Goal: Communication & Community: Answer question/provide support

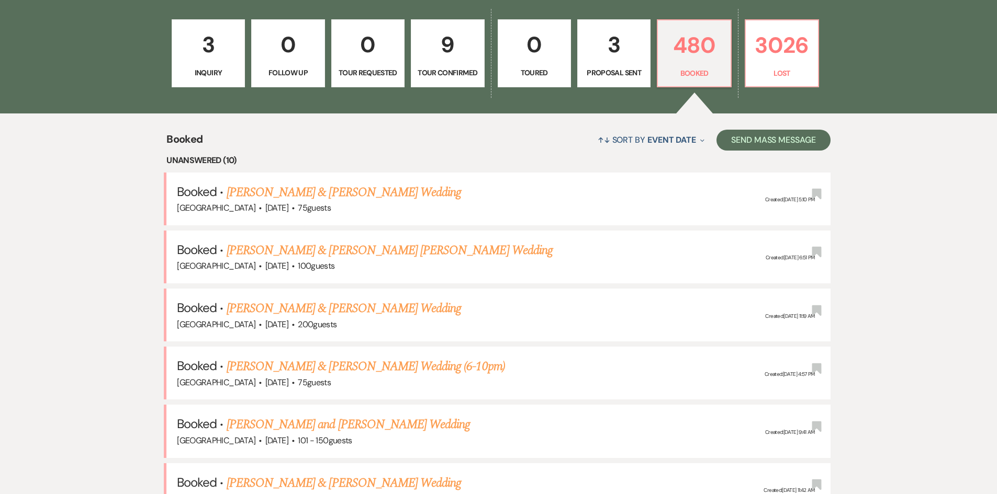
drag, startPoint x: 86, startPoint y: 150, endPoint x: 9, endPoint y: 14, distance: 155.8
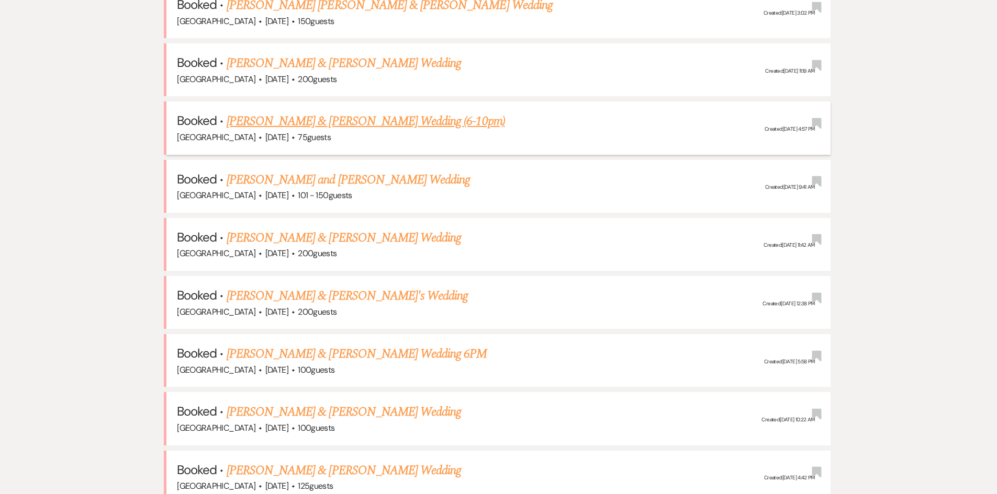
scroll to position [680, 0]
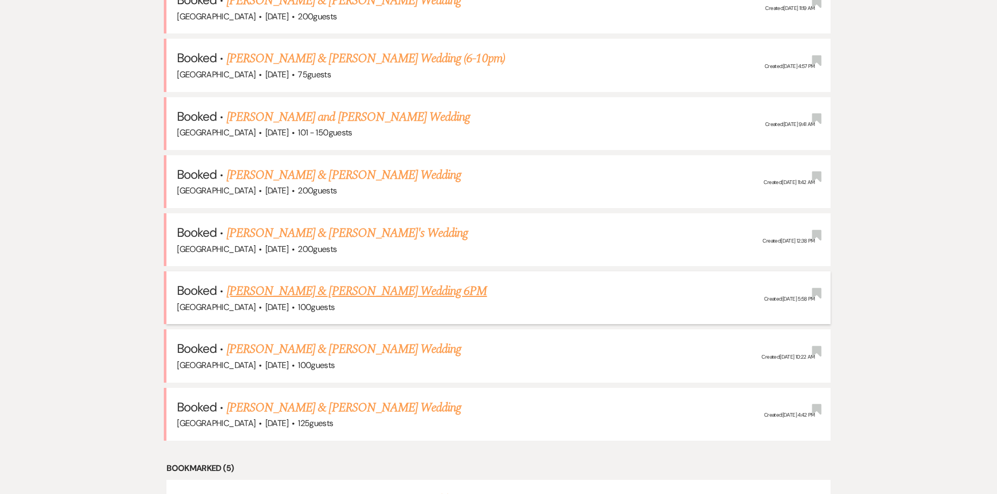
click at [300, 295] on link "[PERSON_NAME] & [PERSON_NAME] Wedding 6PM" at bounding box center [357, 291] width 261 height 19
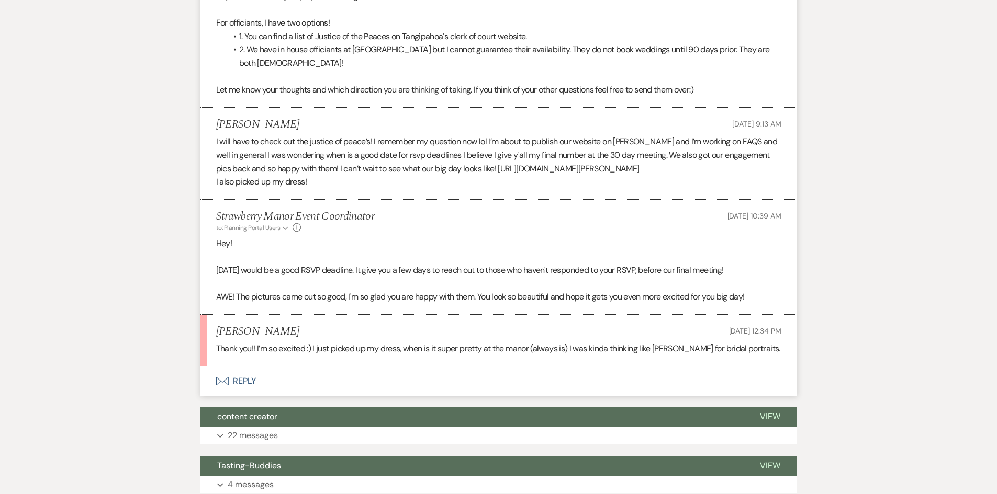
scroll to position [524, 0]
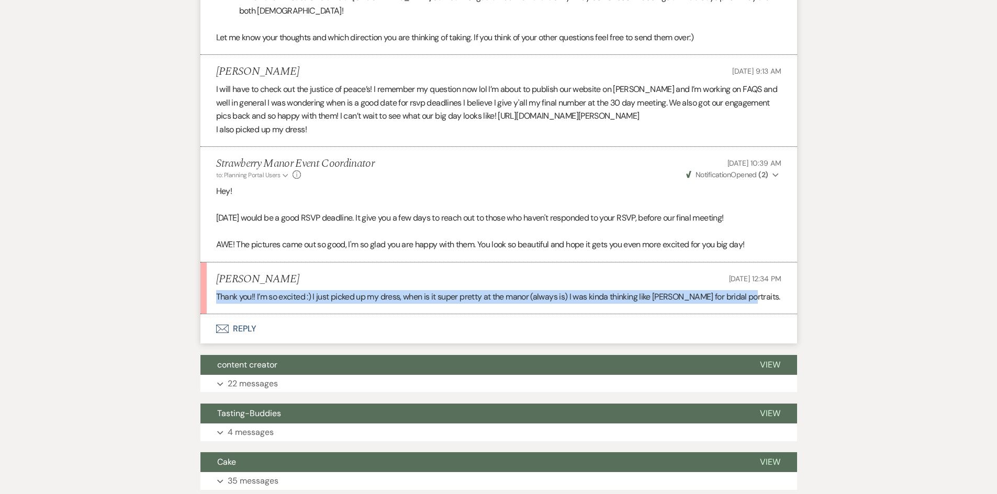
drag, startPoint x: 211, startPoint y: 296, endPoint x: 751, endPoint y: 306, distance: 540.1
click at [751, 306] on li "Olivia Guilbeau Aug 12, 2025, 12:34 PM Thank you!! I’m so excited :) I just pic…" at bounding box center [498, 289] width 597 height 52
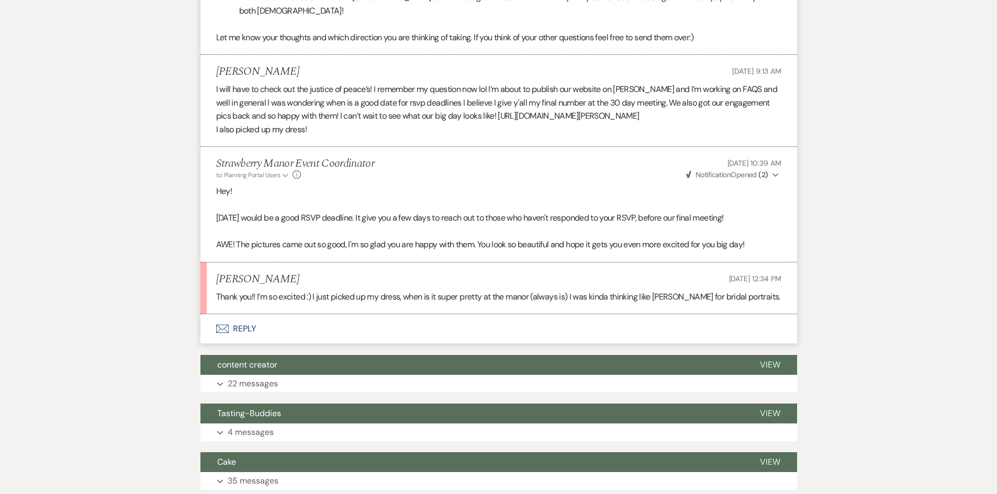
click at [138, 196] on div "Messages Tasks Payments Vendors Timeline Docs & Files Contacts Notes Event Mess…" at bounding box center [498, 238] width 997 height 1121
click at [244, 323] on button "Envelope Reply" at bounding box center [498, 328] width 597 height 29
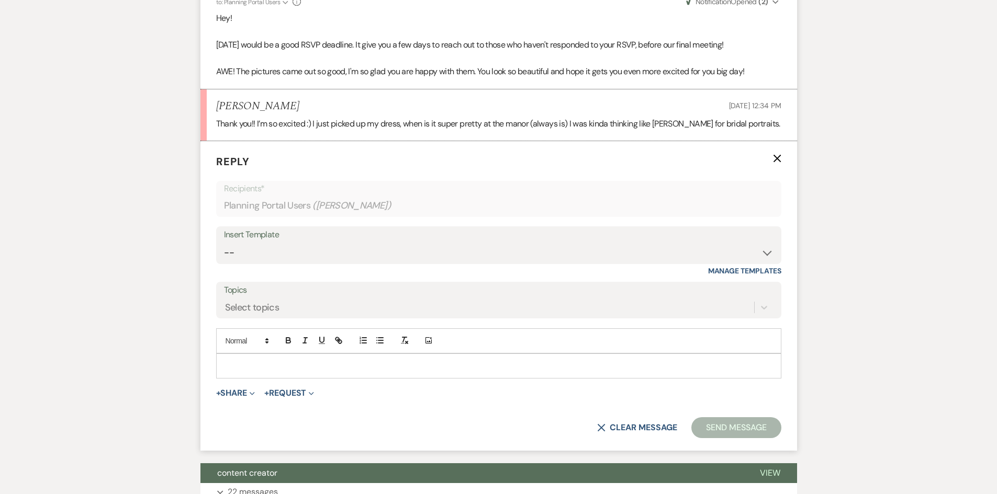
scroll to position [699, 0]
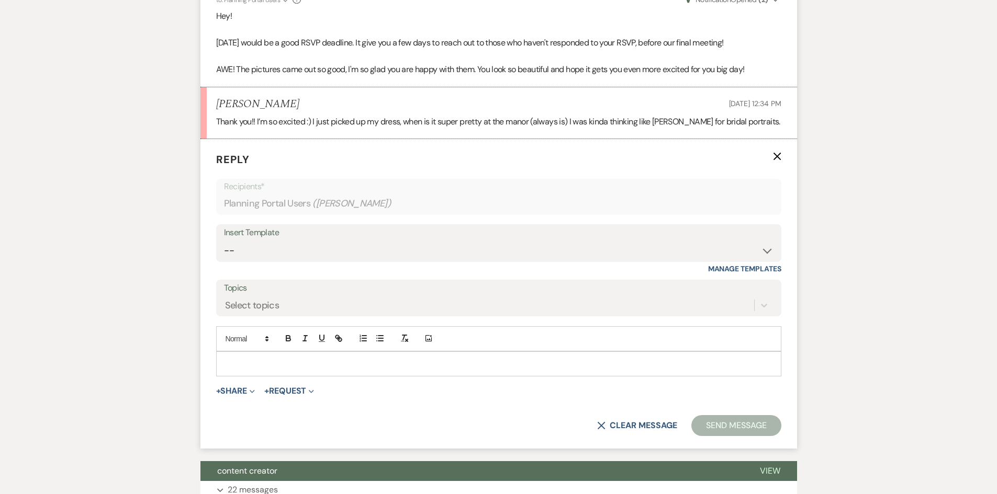
click at [247, 353] on div at bounding box center [499, 364] width 564 height 24
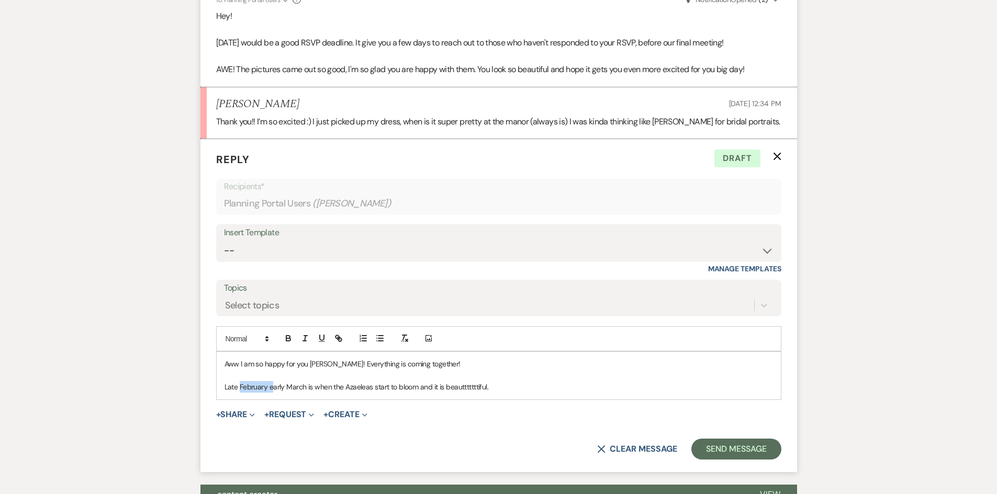
drag, startPoint x: 272, startPoint y: 387, endPoint x: 318, endPoint y: 369, distance: 49.6
click at [241, 384] on p "Late February early March is when the Azaeleas start to bloom and it is beauttt…" at bounding box center [498, 387] width 548 height 12
click at [511, 388] on p "Late February early March is when the Azaeleas start to bloom and it is beauttt…" at bounding box center [498, 387] width 548 height 12
drag, startPoint x: 738, startPoint y: 454, endPoint x: 738, endPoint y: 436, distance: 17.3
click at [737, 453] on button "Send Message" at bounding box center [735, 449] width 89 height 21
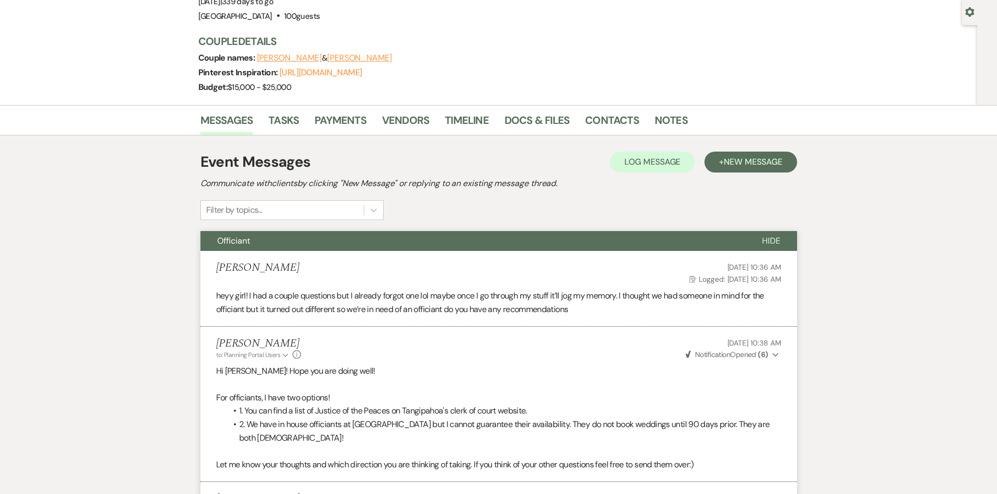
scroll to position [0, 0]
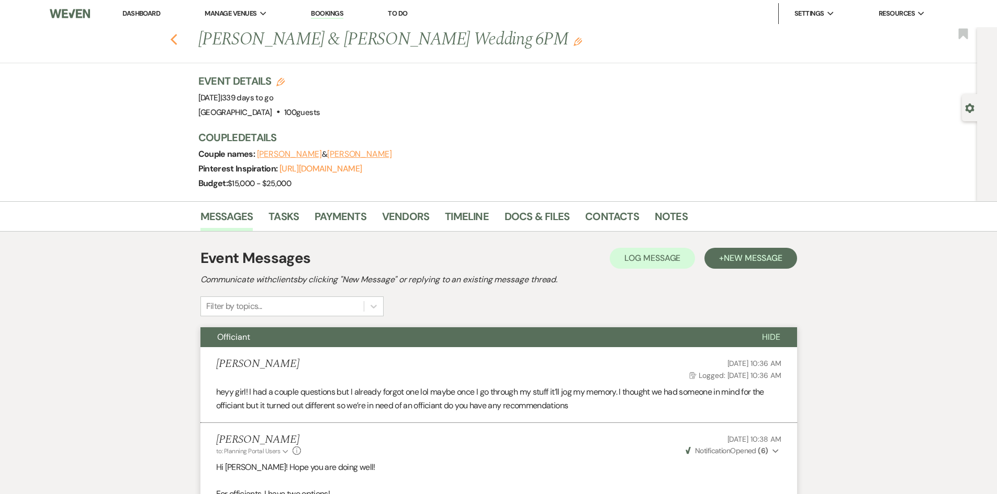
click at [175, 39] on use "button" at bounding box center [173, 40] width 7 height 12
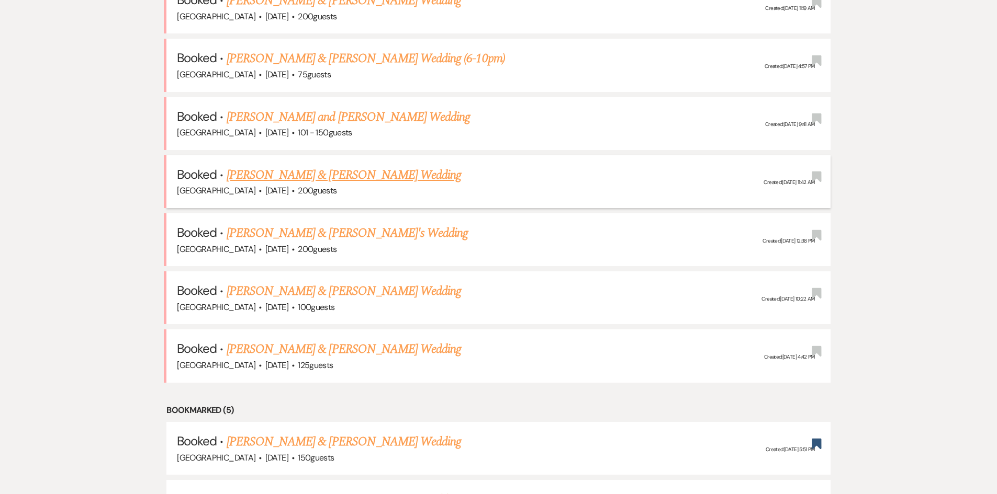
scroll to position [576, 0]
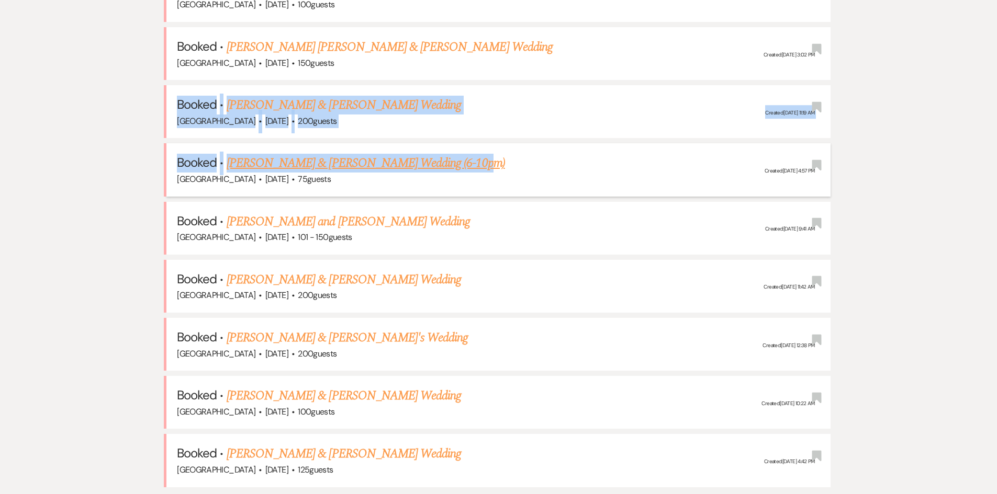
drag, startPoint x: 85, startPoint y: 128, endPoint x: 449, endPoint y: 151, distance: 364.4
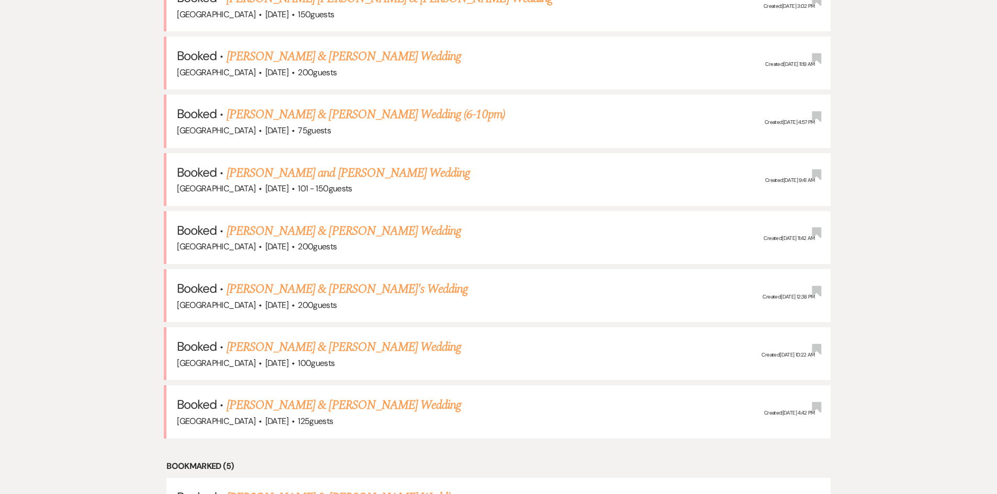
scroll to position [733, 0]
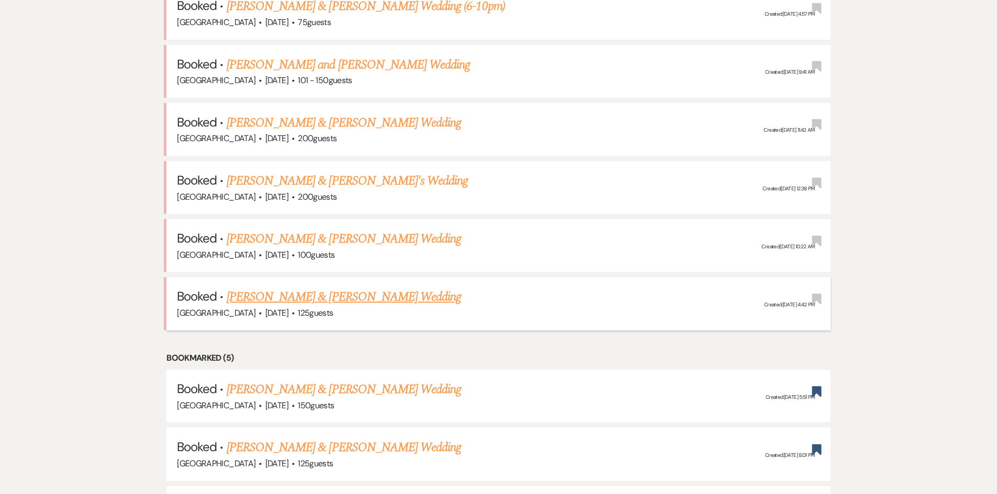
click at [272, 296] on link "[PERSON_NAME] & [PERSON_NAME] Wedding" at bounding box center [344, 297] width 234 height 19
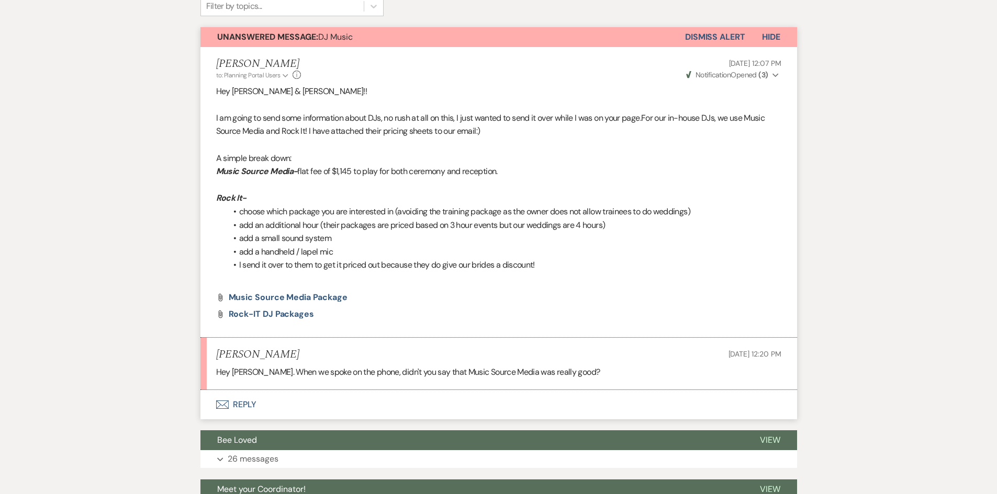
scroll to position [366, 0]
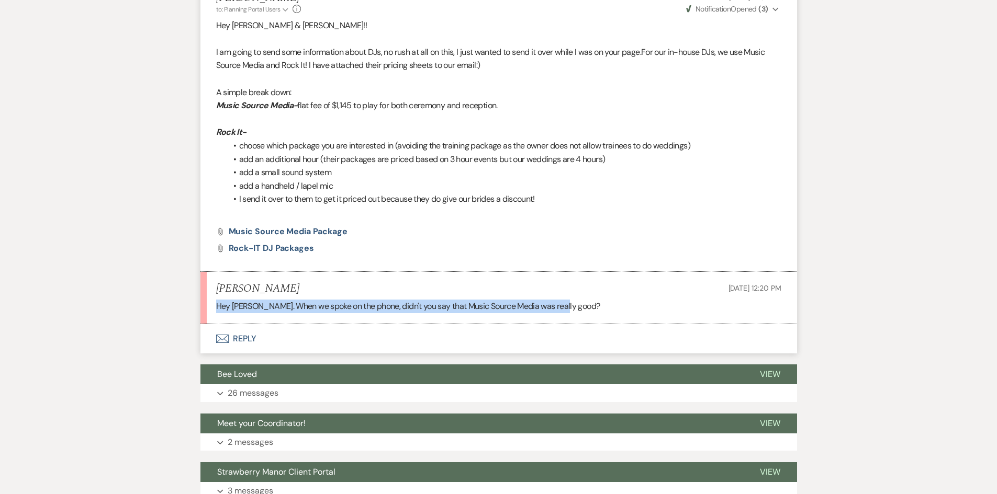
drag, startPoint x: 574, startPoint y: 308, endPoint x: 168, endPoint y: 301, distance: 405.6
click at [168, 301] on div "Messages Tasks Payments Vendors Timeline Docs & Files Contacts Notes Event Mess…" at bounding box center [498, 199] width 997 height 729
click at [163, 300] on div "Messages Tasks Payments Vendors Timeline Docs & Files Contacts Notes Event Mess…" at bounding box center [498, 199] width 997 height 729
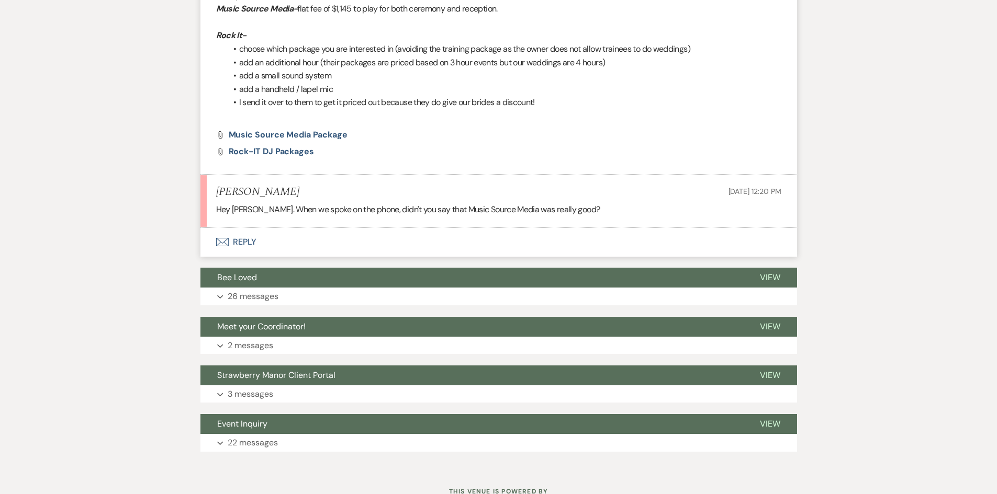
scroll to position [471, 0]
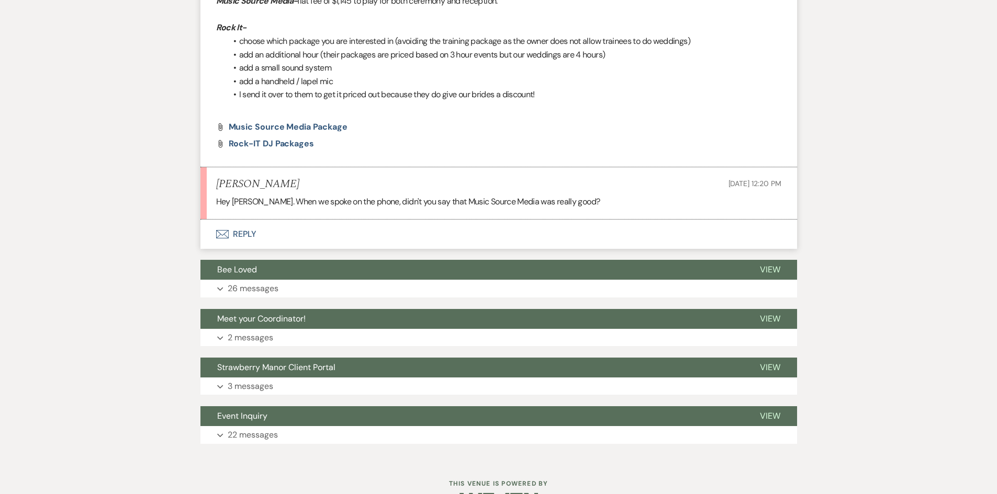
click at [251, 231] on button "Envelope Reply" at bounding box center [498, 234] width 597 height 29
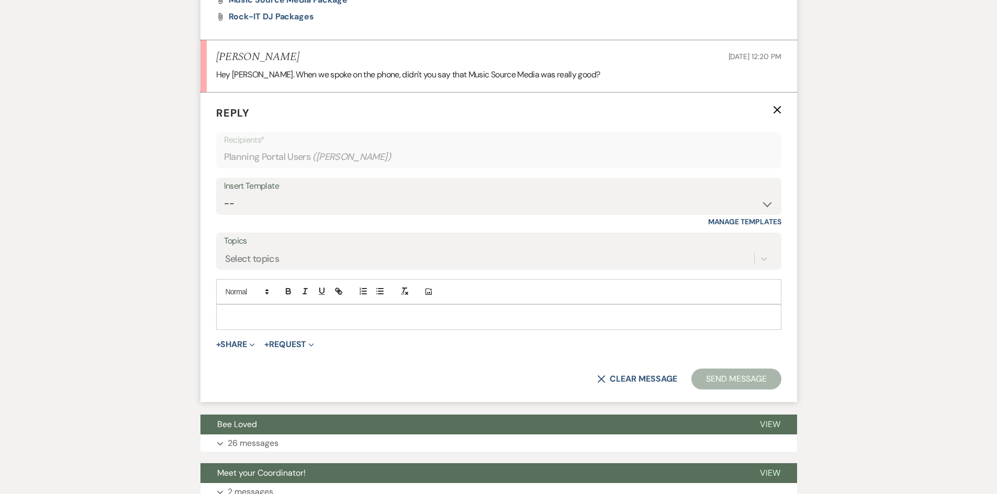
scroll to position [599, 0]
click at [280, 318] on p at bounding box center [498, 317] width 548 height 12
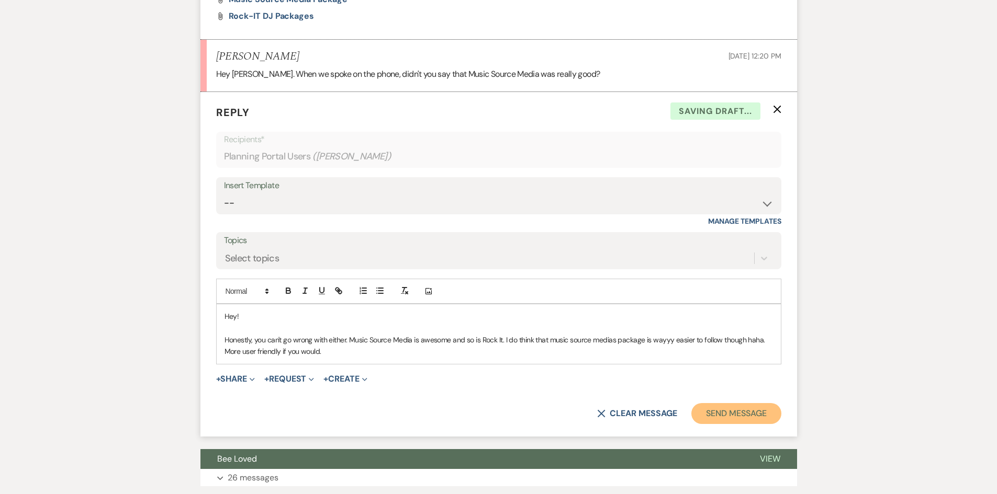
click at [752, 410] on button "Send Message" at bounding box center [735, 413] width 89 height 21
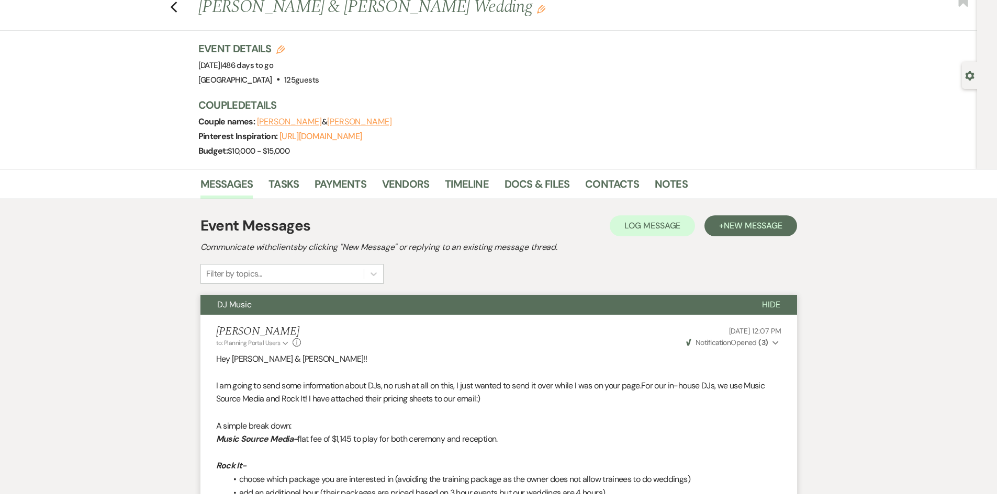
scroll to position [0, 0]
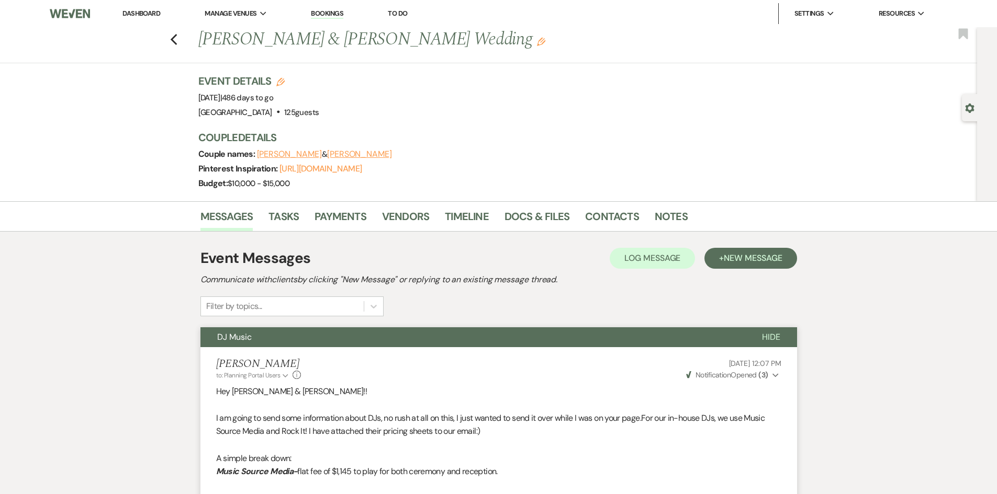
click at [132, 13] on link "Dashboard" at bounding box center [141, 13] width 38 height 9
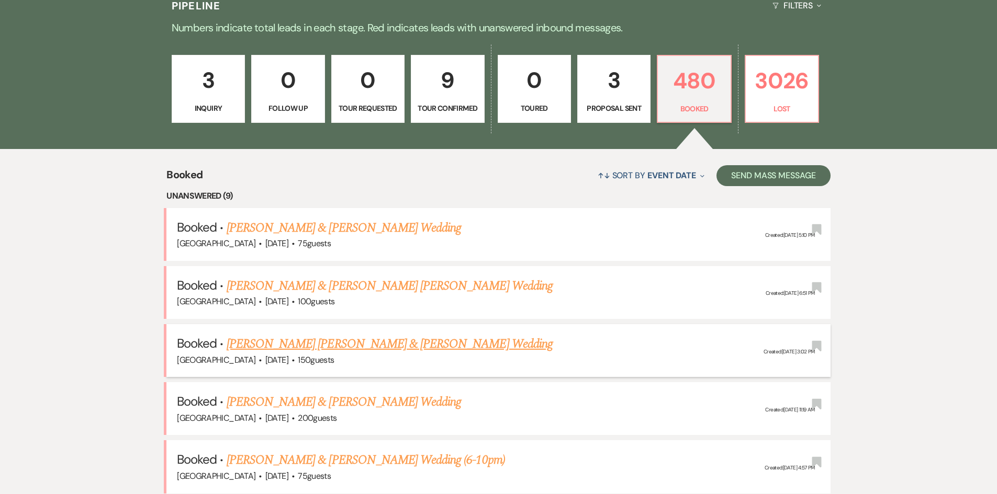
scroll to position [366, 0]
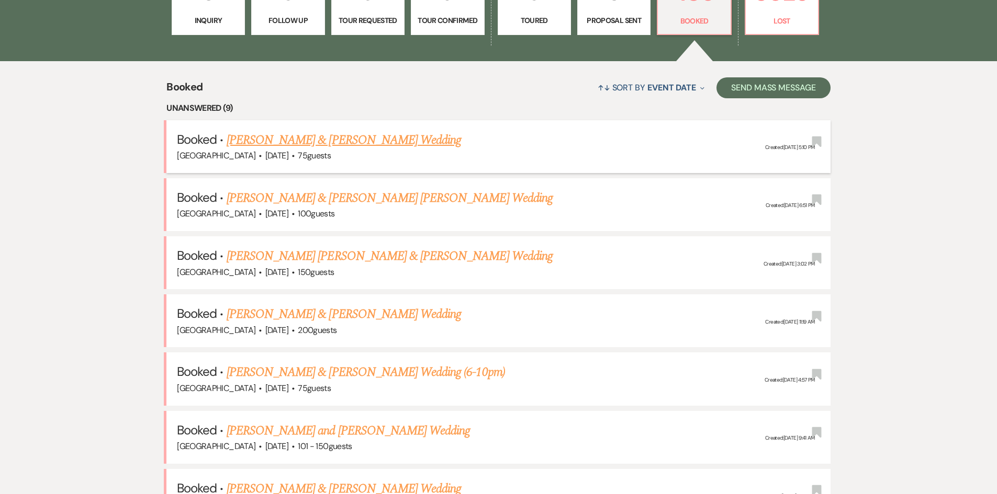
click at [316, 136] on link "[PERSON_NAME] & [PERSON_NAME] Wedding" at bounding box center [344, 140] width 234 height 19
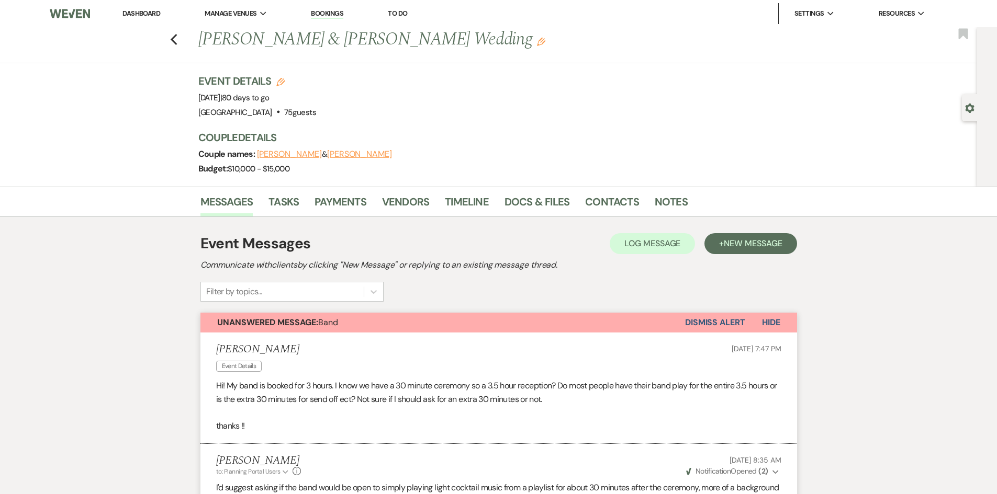
click at [129, 14] on link "Dashboard" at bounding box center [141, 13] width 38 height 9
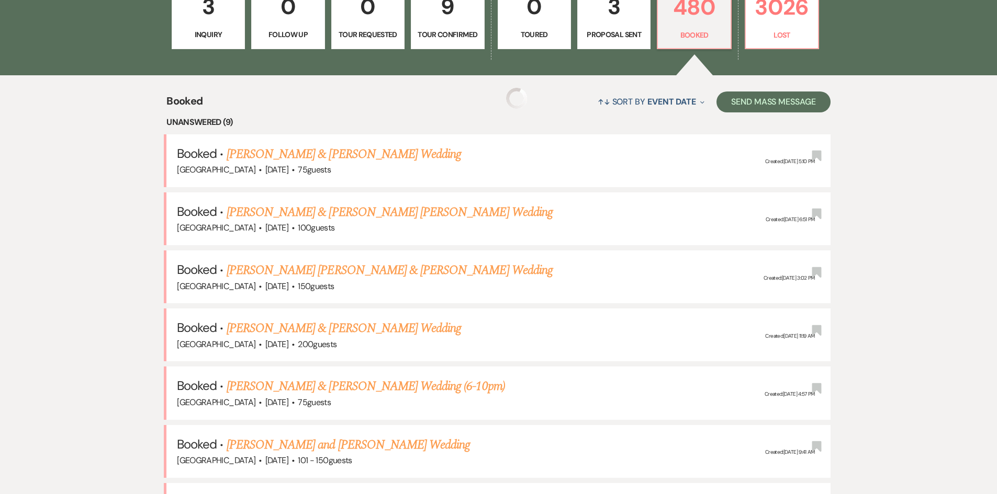
scroll to position [366, 0]
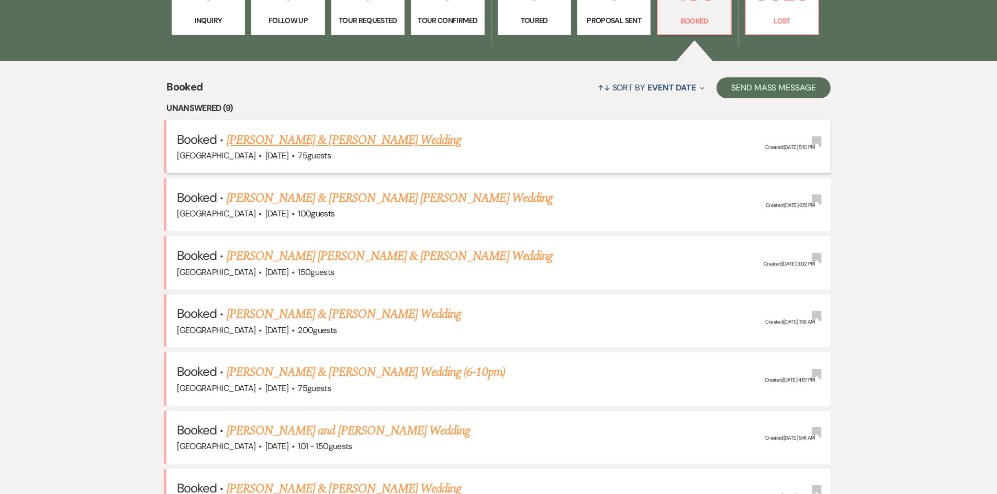
click at [270, 146] on link "[PERSON_NAME] & [PERSON_NAME] Wedding" at bounding box center [344, 140] width 234 height 19
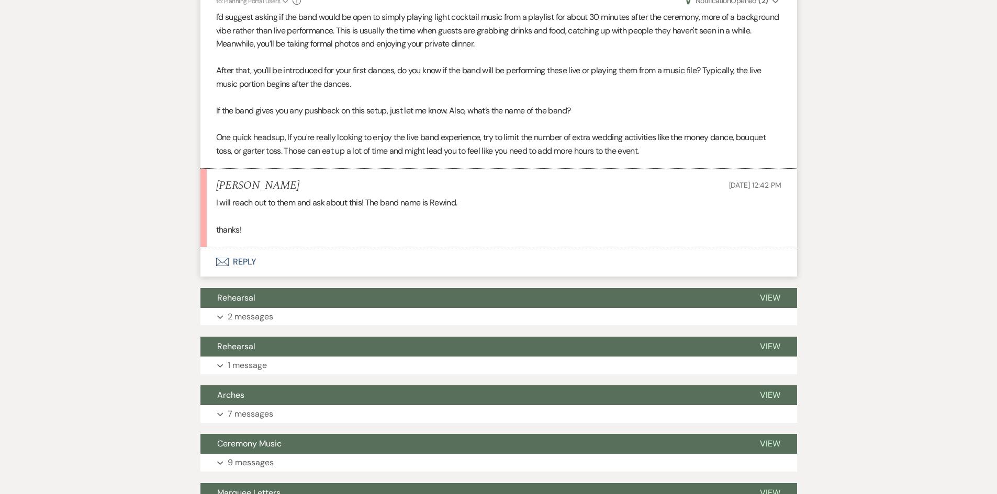
click at [239, 271] on button "Envelope Reply" at bounding box center [498, 262] width 597 height 29
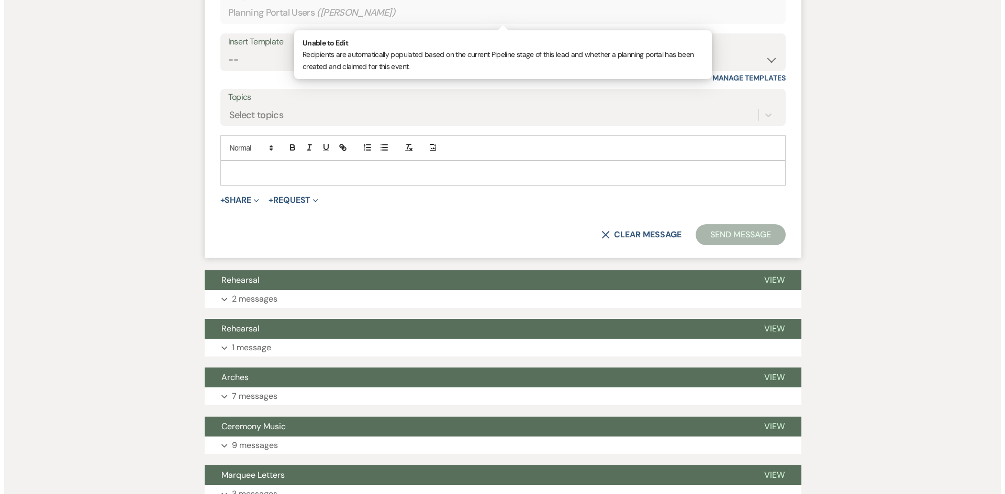
scroll to position [783, 0]
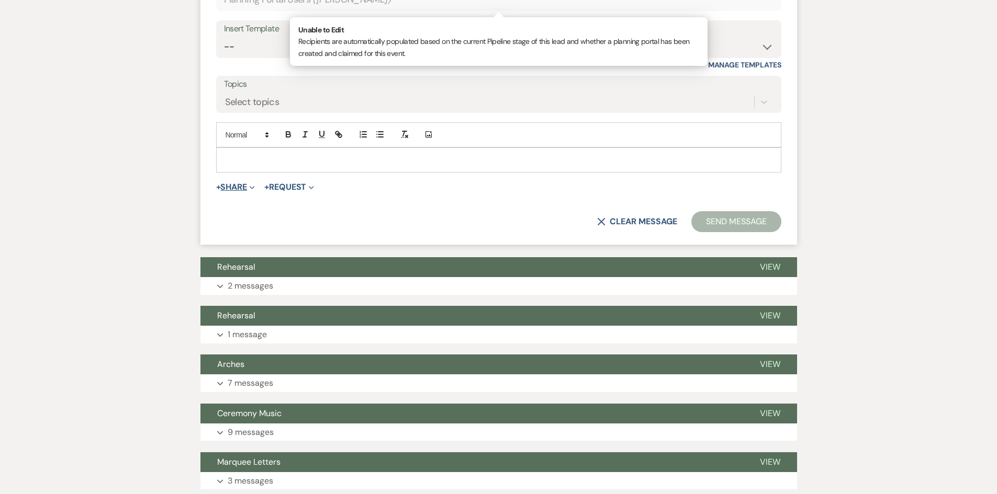
click at [232, 184] on button "+ Share Expand" at bounding box center [235, 187] width 39 height 8
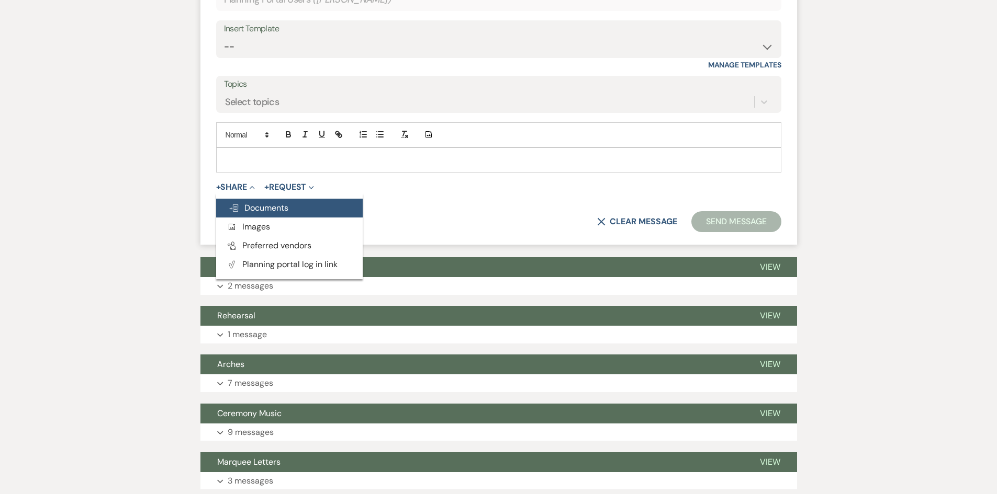
click at [258, 207] on span "Doc Upload Documents" at bounding box center [259, 208] width 60 height 11
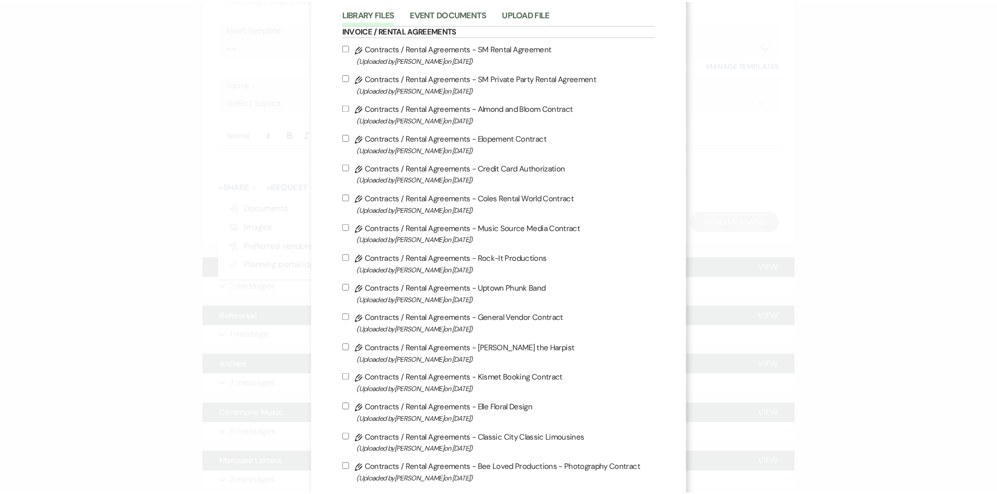
scroll to position [0, 0]
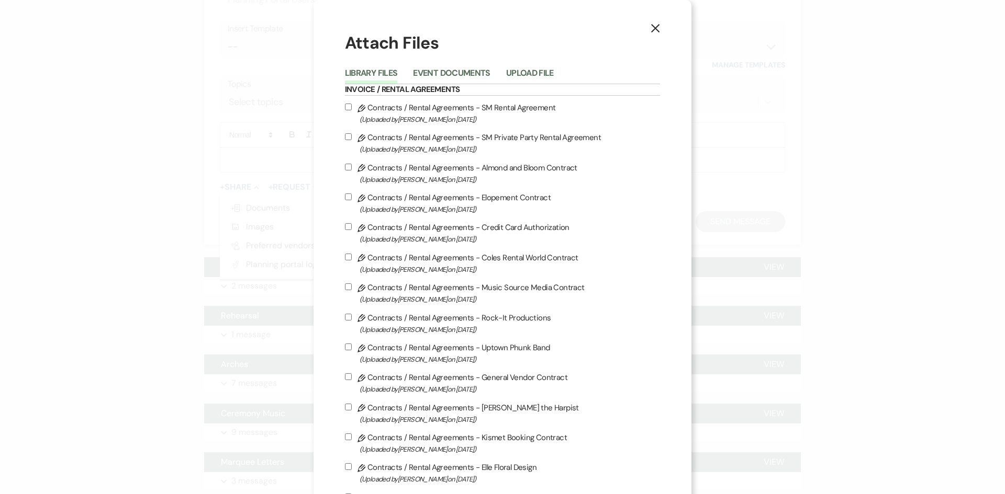
click at [650, 26] on icon "X" at bounding box center [654, 28] width 9 height 9
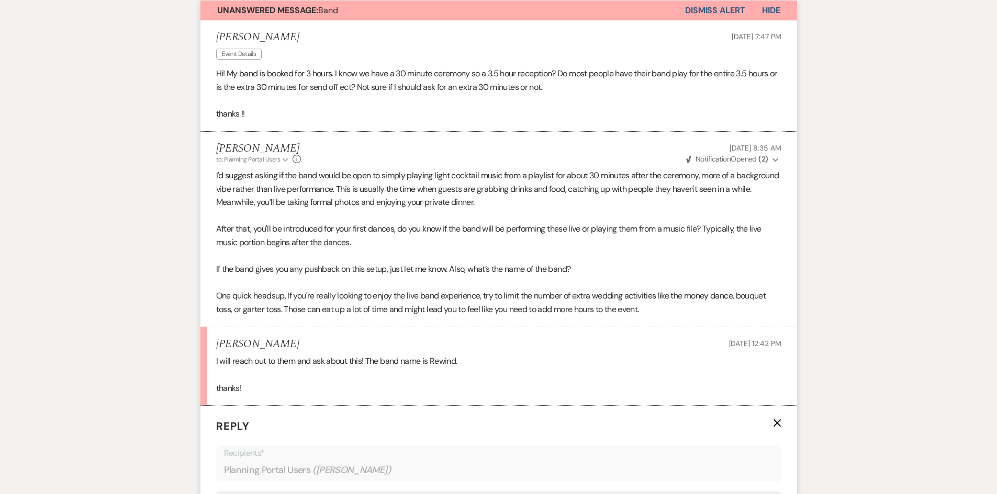
scroll to position [103, 0]
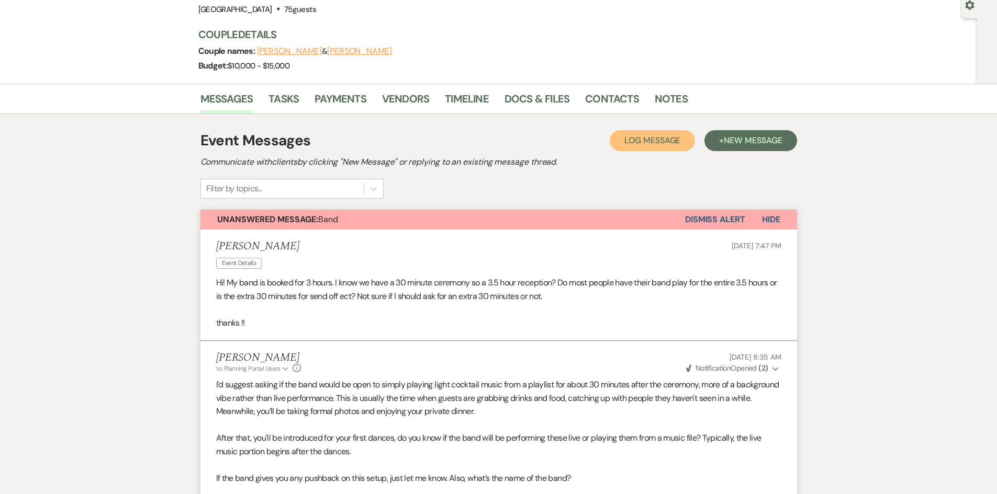
click at [640, 140] on span "Log Message" at bounding box center [652, 140] width 56 height 11
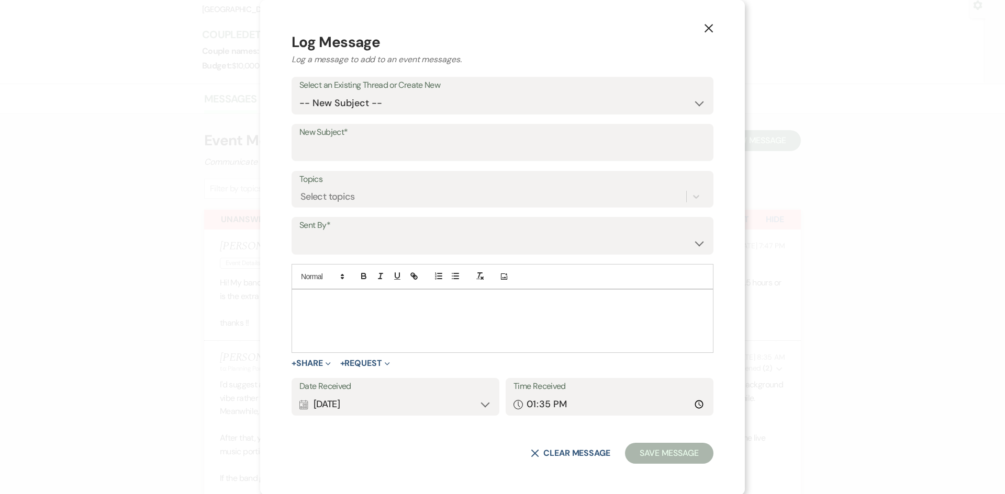
click at [704, 32] on icon "X" at bounding box center [708, 28] width 9 height 9
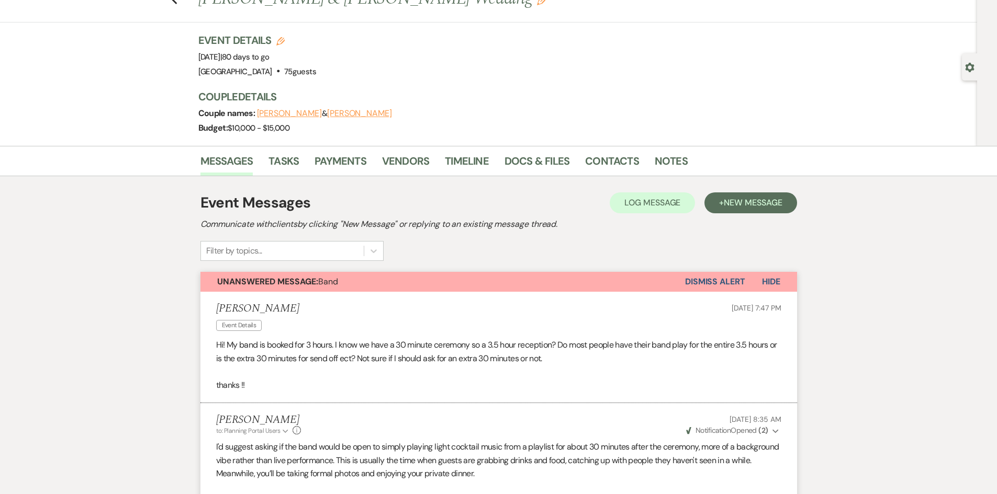
scroll to position [0, 0]
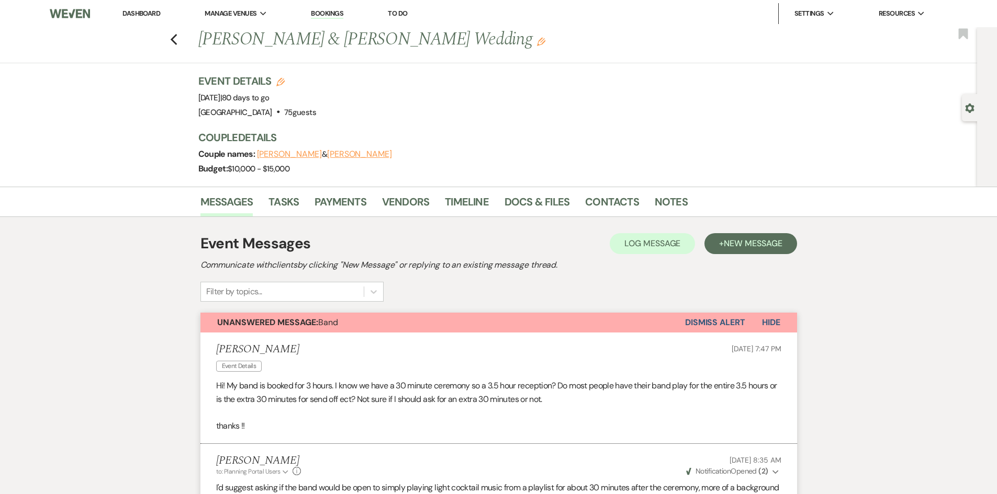
click at [131, 12] on link "Dashboard" at bounding box center [141, 13] width 38 height 9
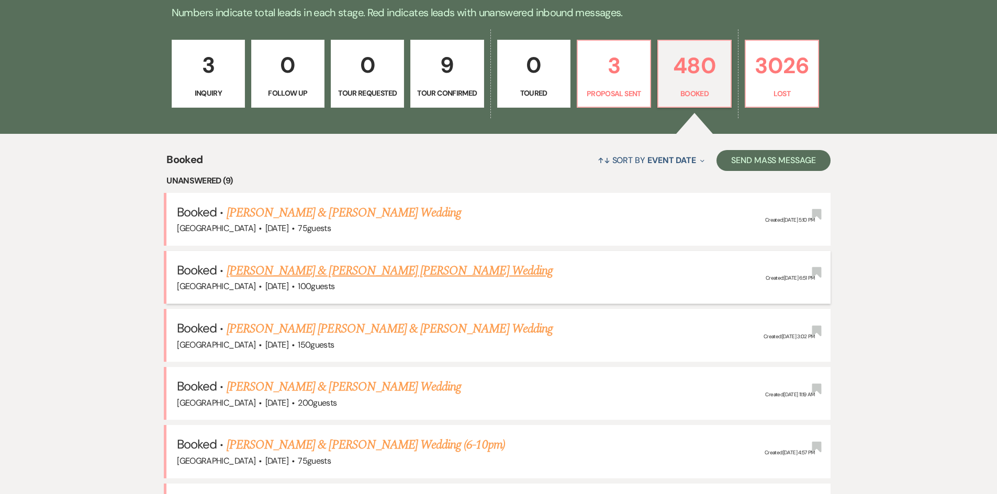
scroll to position [314, 0]
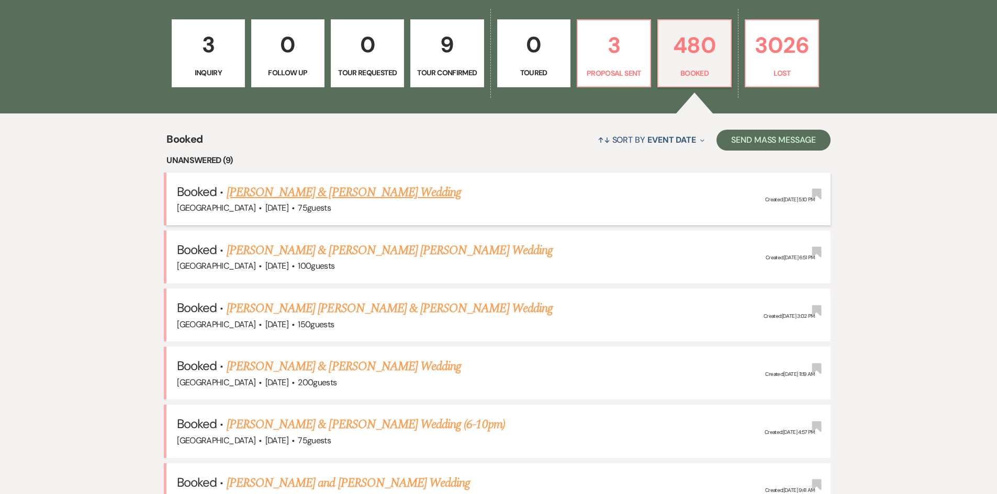
click at [254, 188] on link "[PERSON_NAME] & [PERSON_NAME] Wedding" at bounding box center [344, 192] width 234 height 19
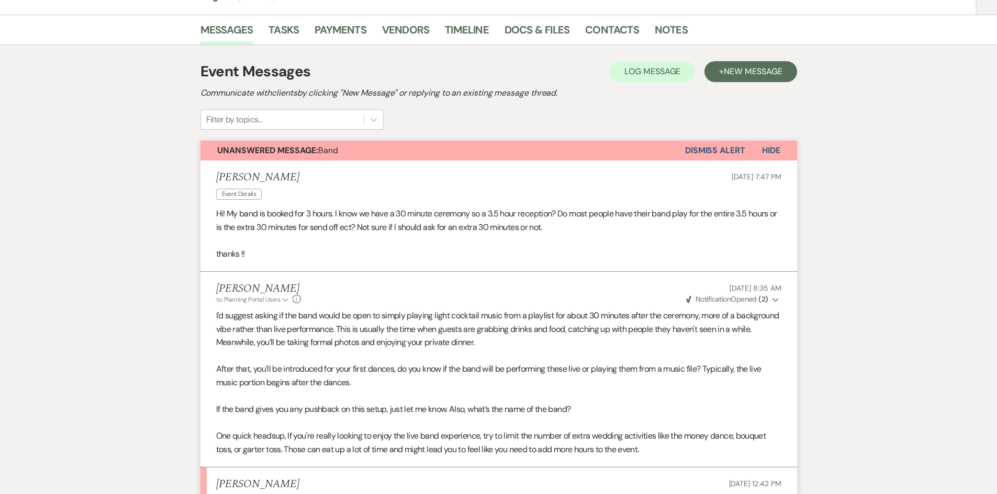
scroll to position [157, 0]
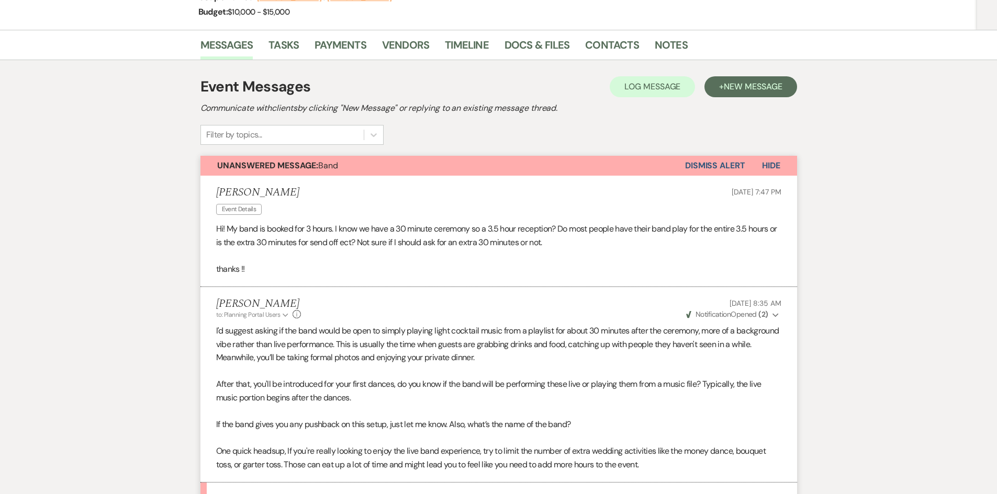
drag, startPoint x: 209, startPoint y: 163, endPoint x: 274, endPoint y: 208, distance: 78.7
click at [274, 208] on div "Unanswered Message: Band Dismiss Alert Hide Kaitlyn McCreary Event Details Aug …" at bounding box center [498, 359] width 597 height 406
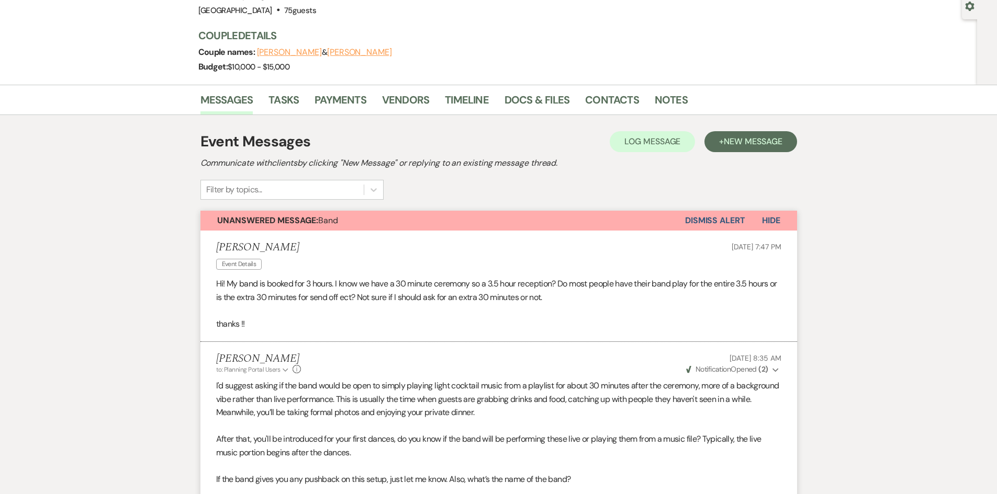
scroll to position [0, 0]
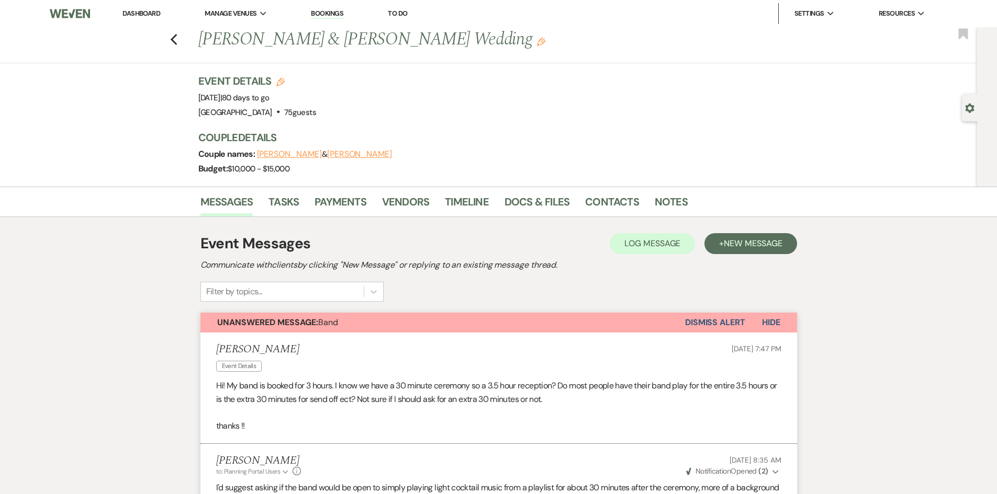
drag, startPoint x: 204, startPoint y: 42, endPoint x: 514, endPoint y: 48, distance: 309.8
click at [514, 48] on h1 "Joshua Slaven & Kaitlyn McCreary's Wedding Edit" at bounding box center [432, 39] width 469 height 25
click at [394, 124] on div "Event Details Edit Event Date: Saturday, November 1st, 2025 | 80 days to go Ven…" at bounding box center [496, 130] width 597 height 113
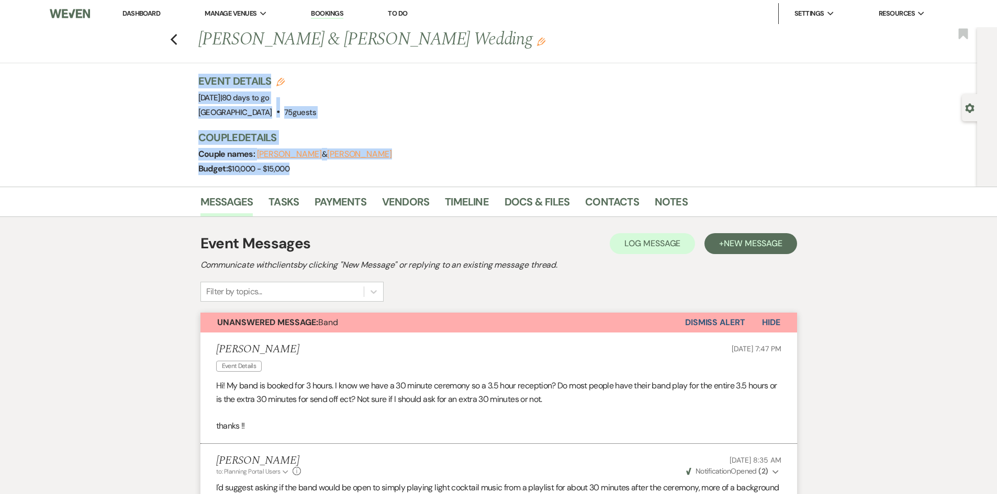
drag, startPoint x: 193, startPoint y: 76, endPoint x: 423, endPoint y: 149, distance: 242.0
click at [363, 173] on div "Previous Joshua Slaven & Kaitlyn McCreary's Wedding Edit Bookmark Gear Settings…" at bounding box center [488, 107] width 977 height 160
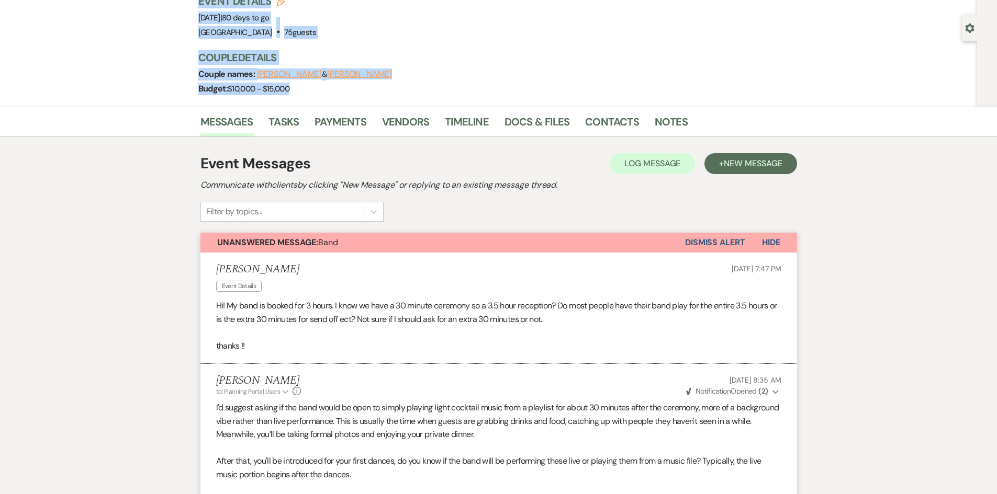
scroll to position [209, 0]
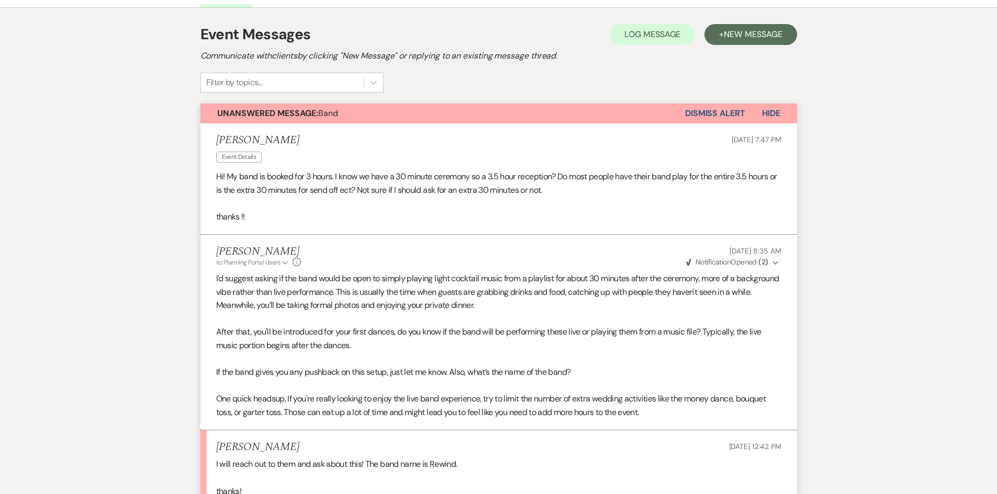
drag, startPoint x: 268, startPoint y: 120, endPoint x: 309, endPoint y: 106, distance: 43.2
click at [476, 126] on div "Unanswered Message: Band Dismiss Alert Hide Kaitlyn McCreary Event Details Aug …" at bounding box center [498, 307] width 597 height 406
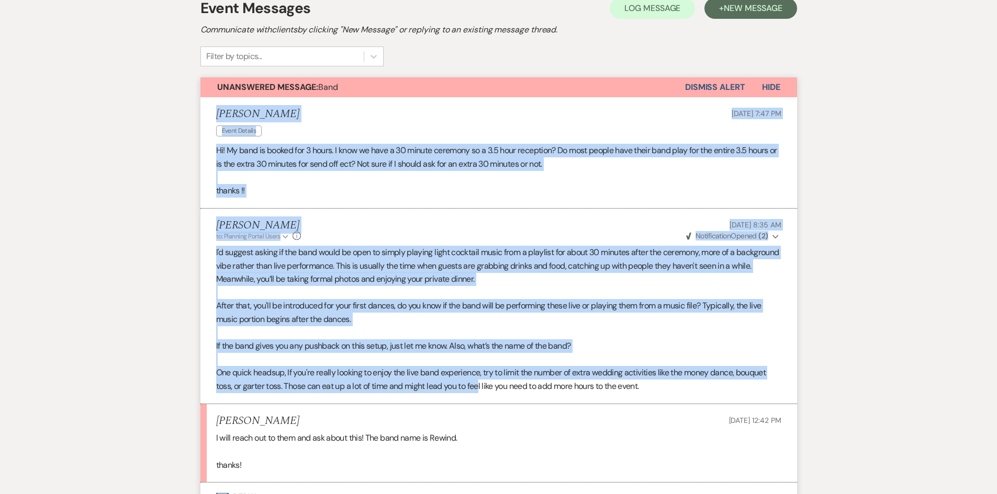
scroll to position [419, 0]
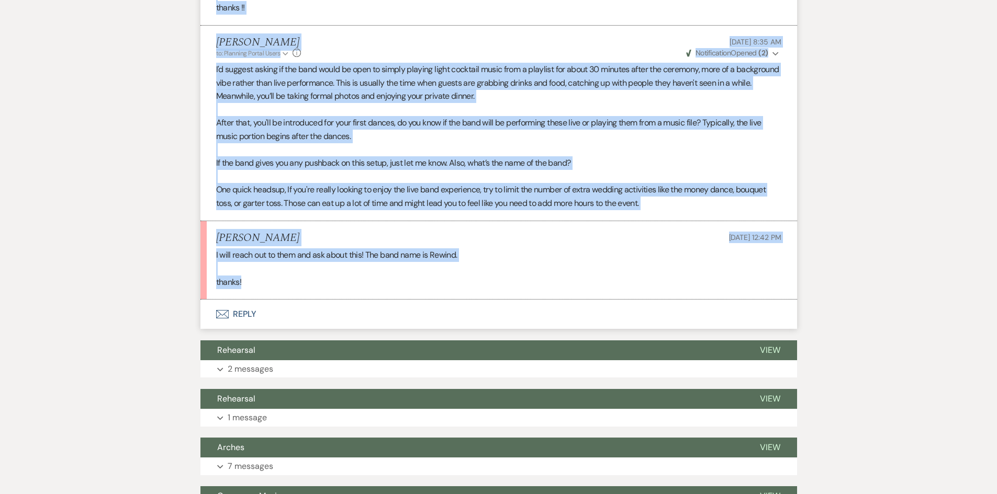
drag, startPoint x: 196, startPoint y: 133, endPoint x: 399, endPoint y: 294, distance: 259.0
click at [476, 314] on div "Messages Tasks Payments Vendors Timeline Docs & Files Contacts Notes Event Mess…" at bounding box center [498, 495] width 997 height 1455
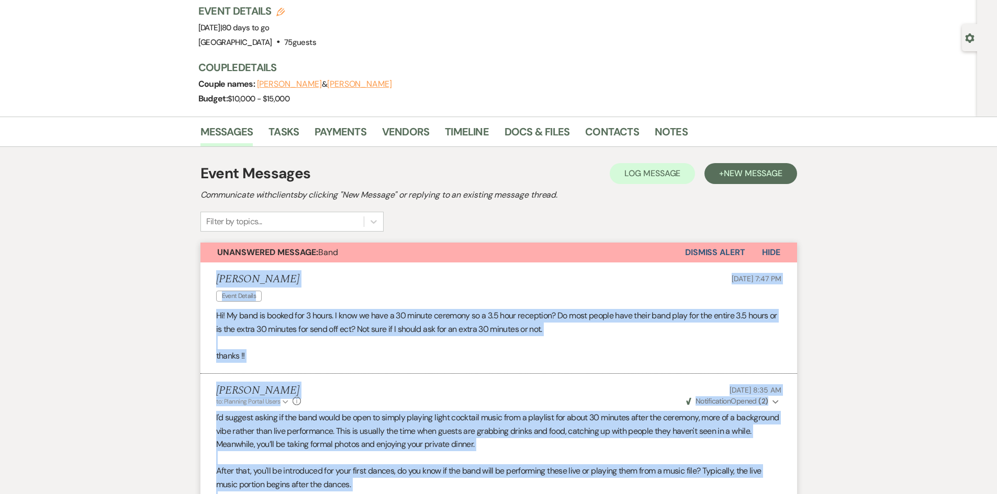
scroll to position [0, 0]
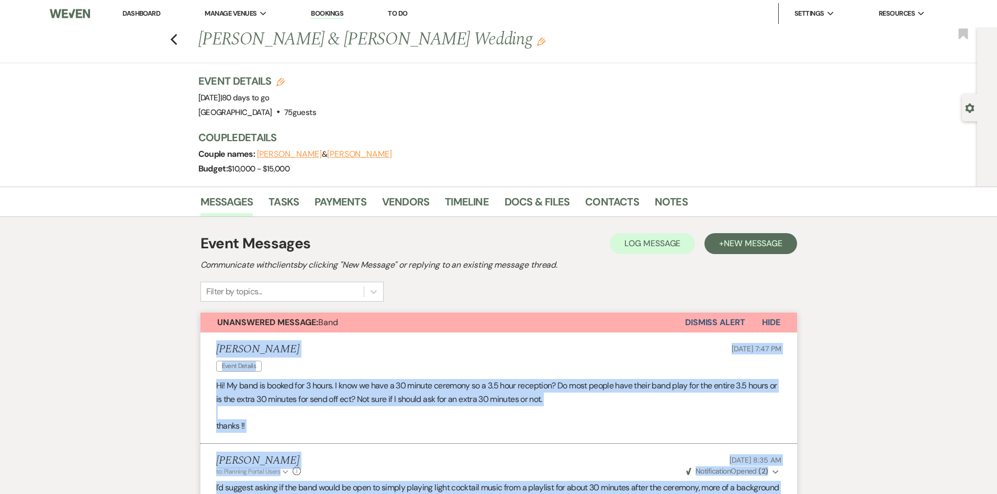
click at [125, 9] on link "Dashboard" at bounding box center [141, 13] width 38 height 9
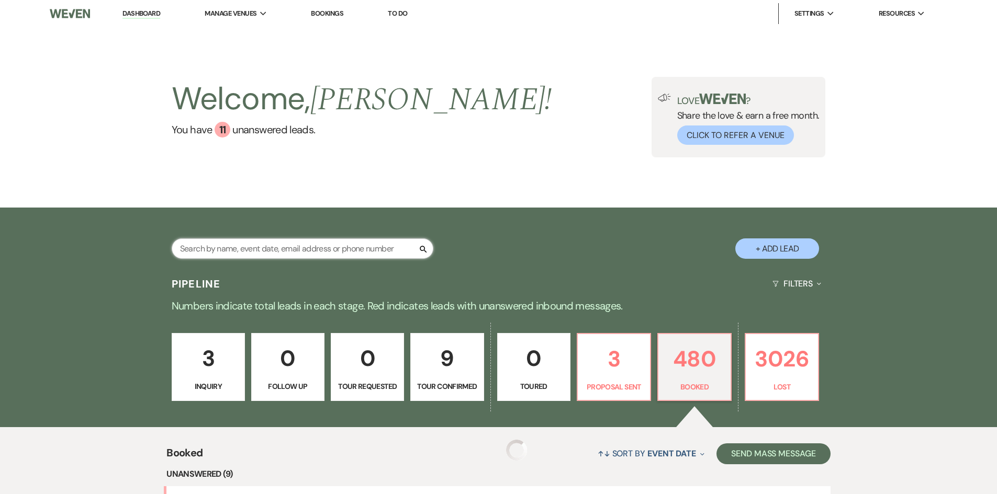
click at [264, 254] on input "text" at bounding box center [303, 249] width 262 height 20
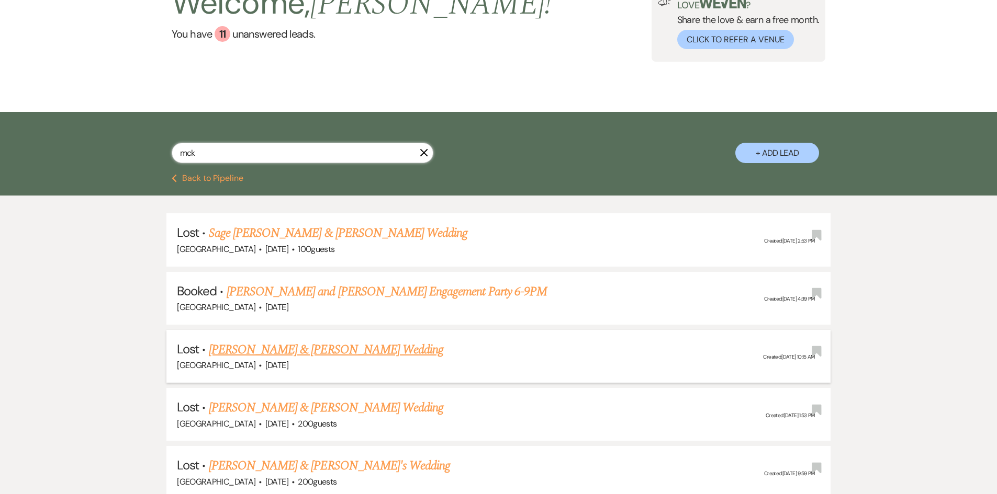
scroll to position [105, 0]
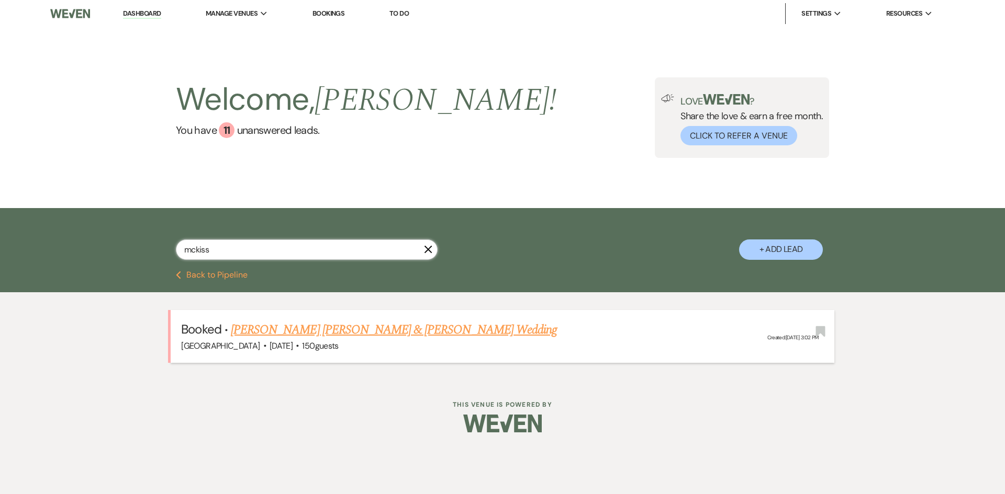
type input "mckiss"
click at [339, 331] on link "[PERSON_NAME] [PERSON_NAME] & [PERSON_NAME] Wedding" at bounding box center [394, 330] width 326 height 19
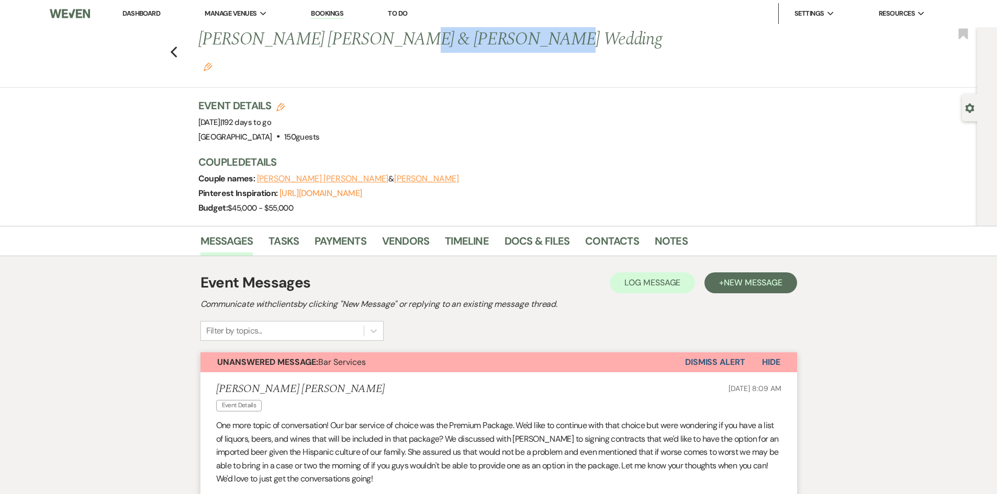
drag, startPoint x: 385, startPoint y: 39, endPoint x: 507, endPoint y: 40, distance: 121.9
click at [507, 40] on h1 "Fernando Torres Arroyo & Samantha McKisson's Wedding Edit" at bounding box center [432, 52] width 469 height 50
copy h1 "Samantha McKisson"
click at [138, 14] on link "Dashboard" at bounding box center [141, 13] width 38 height 9
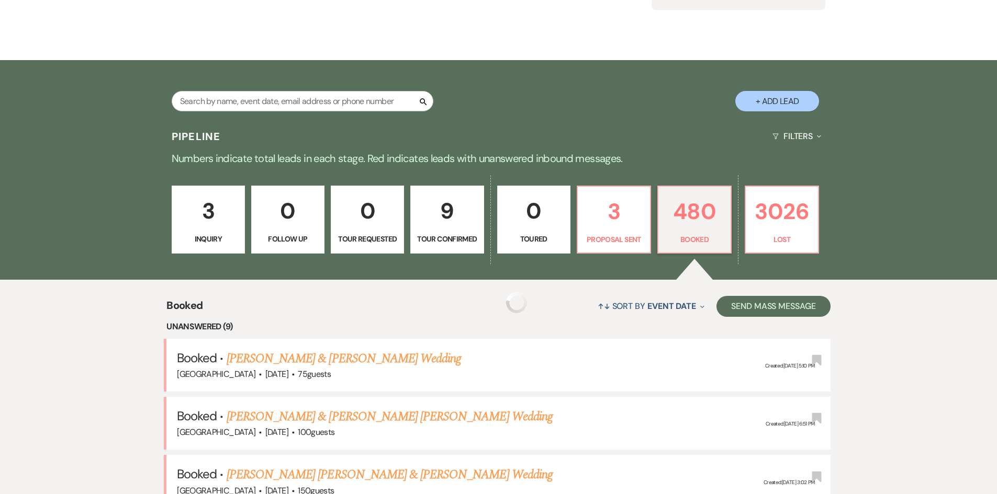
scroll to position [157, 0]
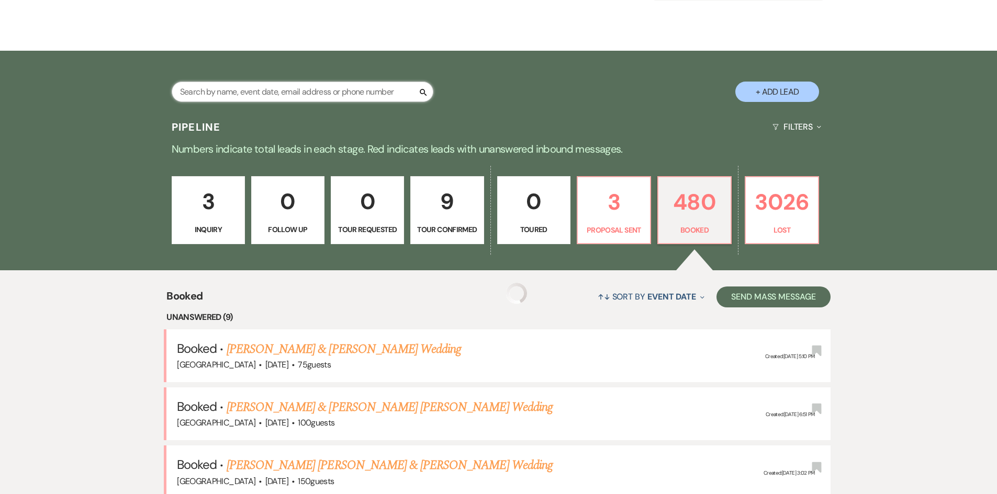
click at [244, 96] on input "text" at bounding box center [303, 92] width 262 height 20
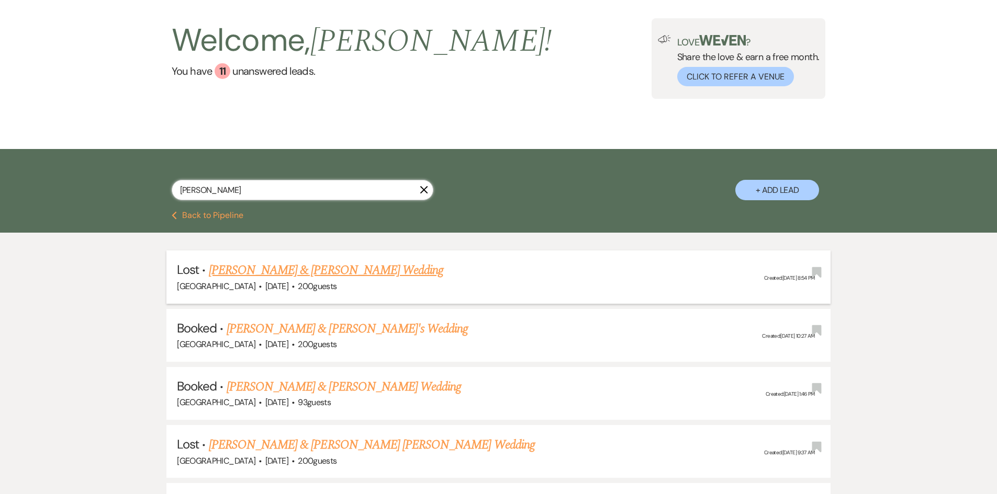
scroll to position [209, 0]
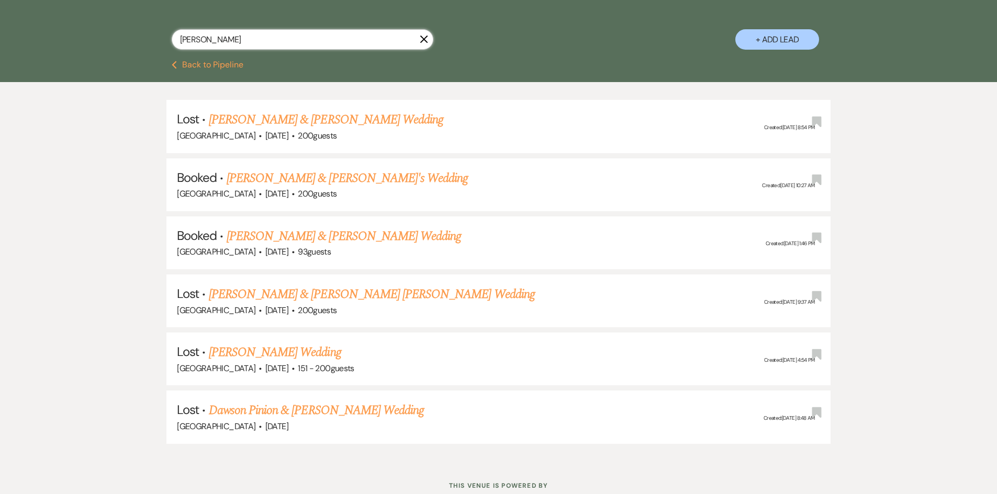
type input "dawson"
drag, startPoint x: 150, startPoint y: 64, endPoint x: 374, endPoint y: 81, distance: 224.6
click at [374, 81] on div "Previous Back to Pipeline" at bounding box center [498, 71] width 997 height 21
click at [294, 184] on link "[PERSON_NAME] & [PERSON_NAME]'s Wedding" at bounding box center [348, 178] width 242 height 19
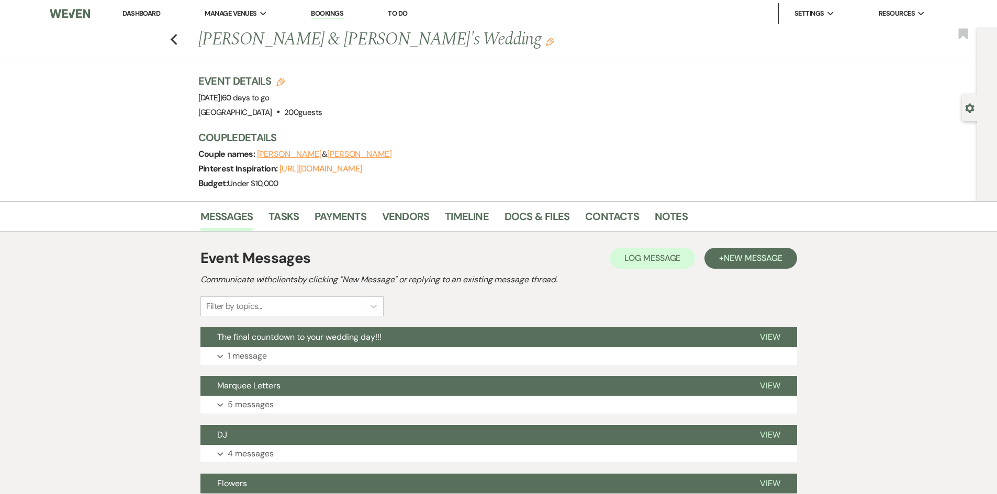
click at [141, 13] on link "Dashboard" at bounding box center [141, 13] width 38 height 9
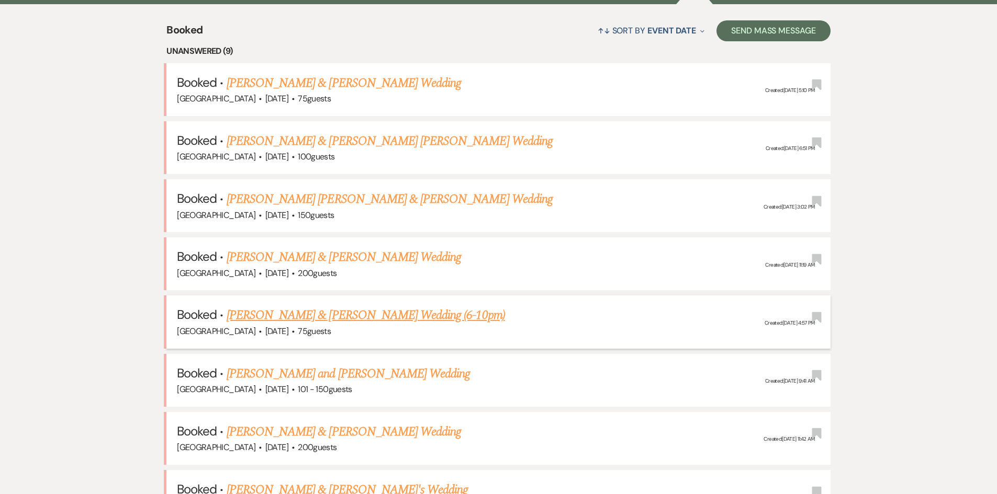
scroll to position [419, 0]
